Goal: Information Seeking & Learning: Learn about a topic

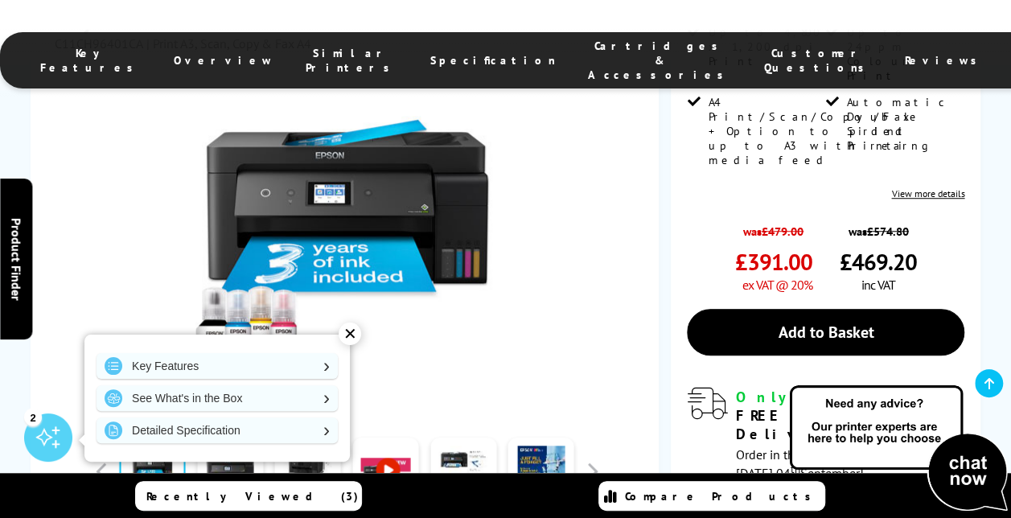
scroll to position [536, 0]
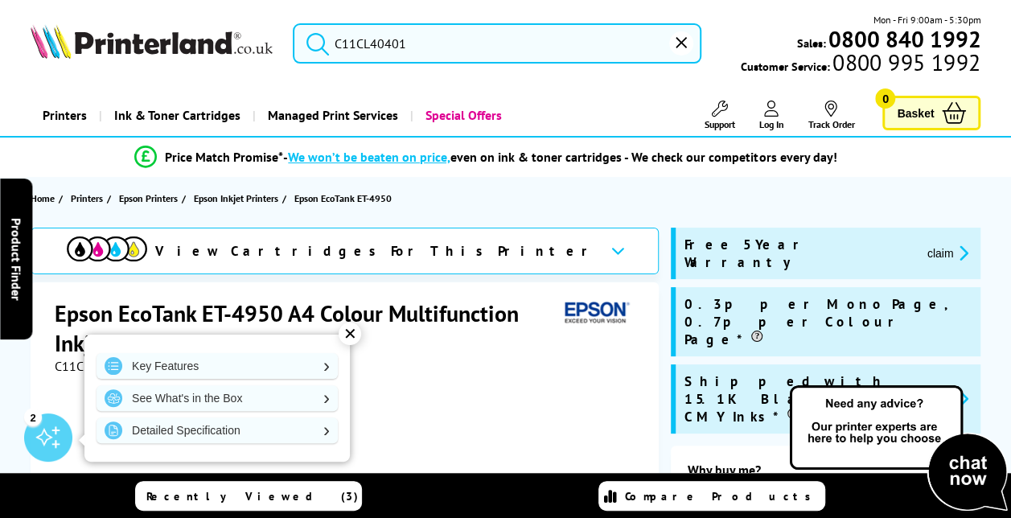
click at [496, 365] on div "C11CL40401 | Print/Scan/Copy/Fax" at bounding box center [347, 366] width 585 height 16
click at [351, 333] on div "✕" at bounding box center [350, 333] width 23 height 23
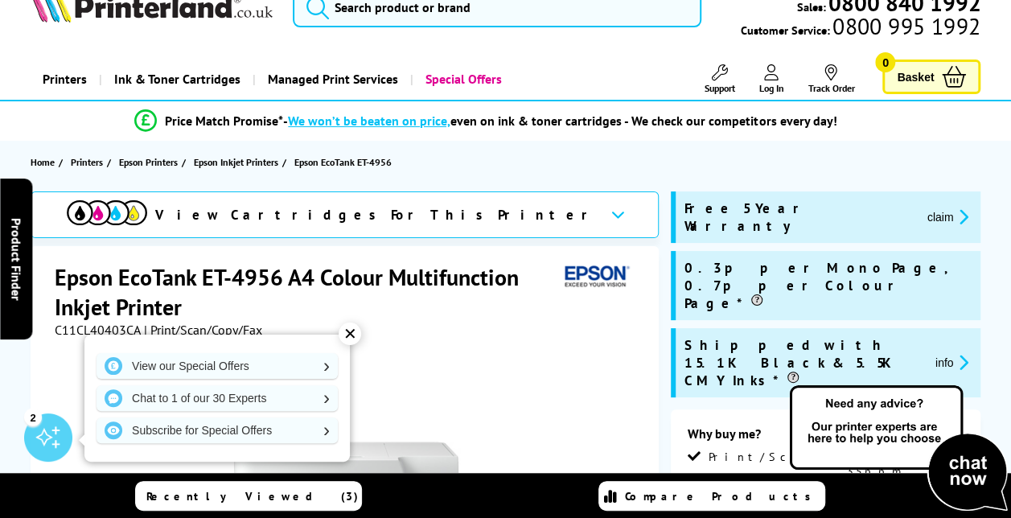
type input "Epson EcoTank ET"
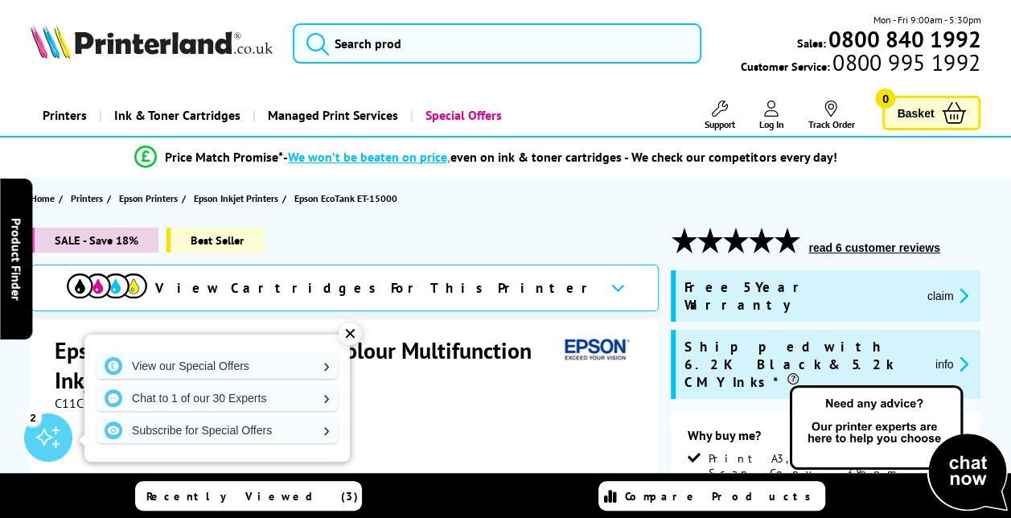
click at [532, 402] on div "C11CH96401CA | Print A3, Scan, Copy & Fax A4" at bounding box center [347, 403] width 585 height 16
click at [349, 333] on div "✕" at bounding box center [350, 333] width 23 height 23
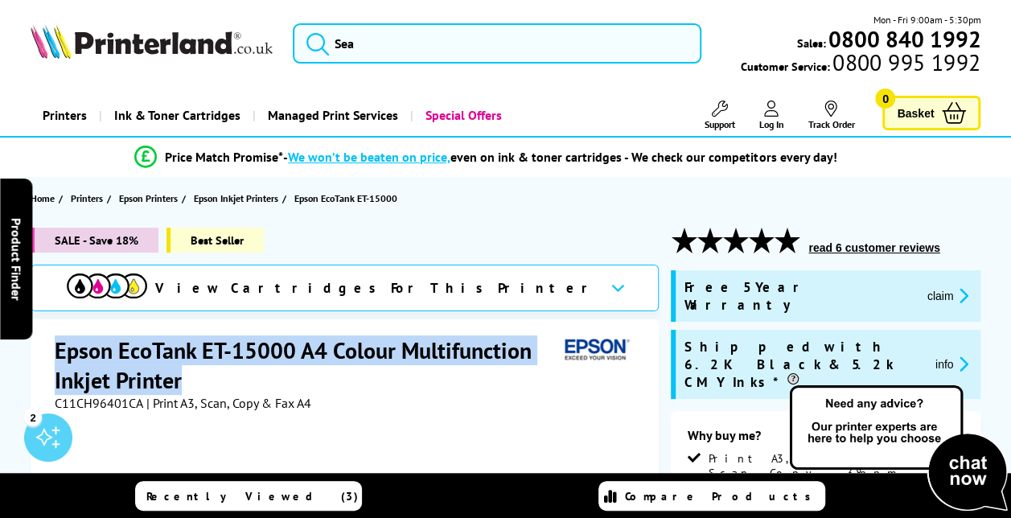
drag, startPoint x: 58, startPoint y: 343, endPoint x: 199, endPoint y: 378, distance: 144.9
click at [199, 378] on h1 "Epson EcoTank ET-15000 A4 Colour Multifunction Inkjet Printer" at bounding box center [307, 365] width 504 height 60
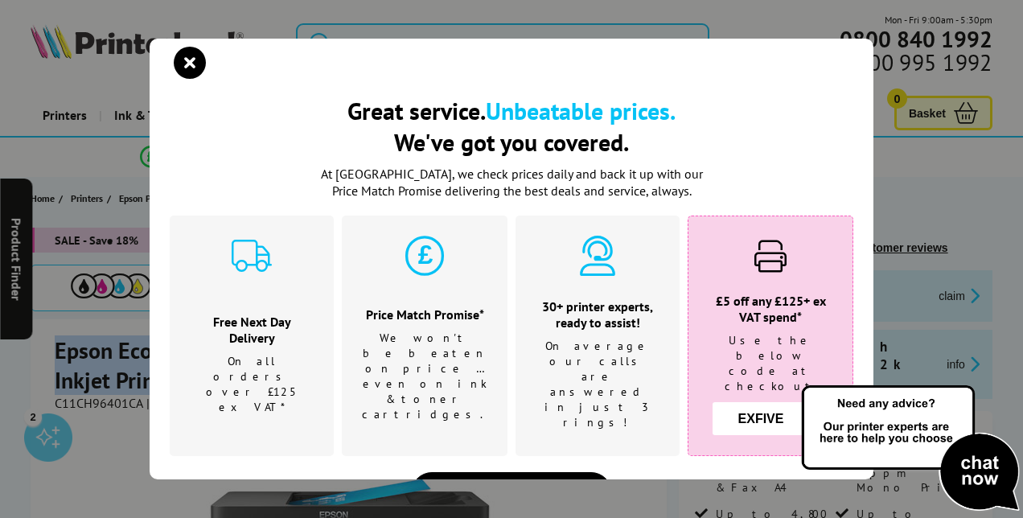
copy h1 "Epson EcoTank ET-15000 A4 Colour Multifunction Inkjet Printer"
click at [193, 66] on icon "close modal" at bounding box center [190, 63] width 32 height 32
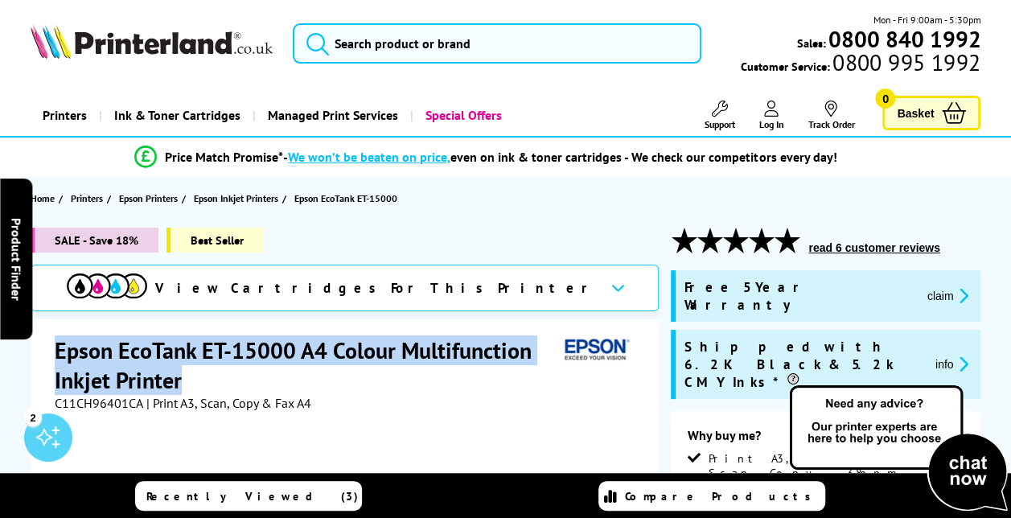
copy h1 "Epson EcoTank ET-15000 A4 Colour Multifunction Inkjet Printer"
